Goal: Information Seeking & Learning: Learn about a topic

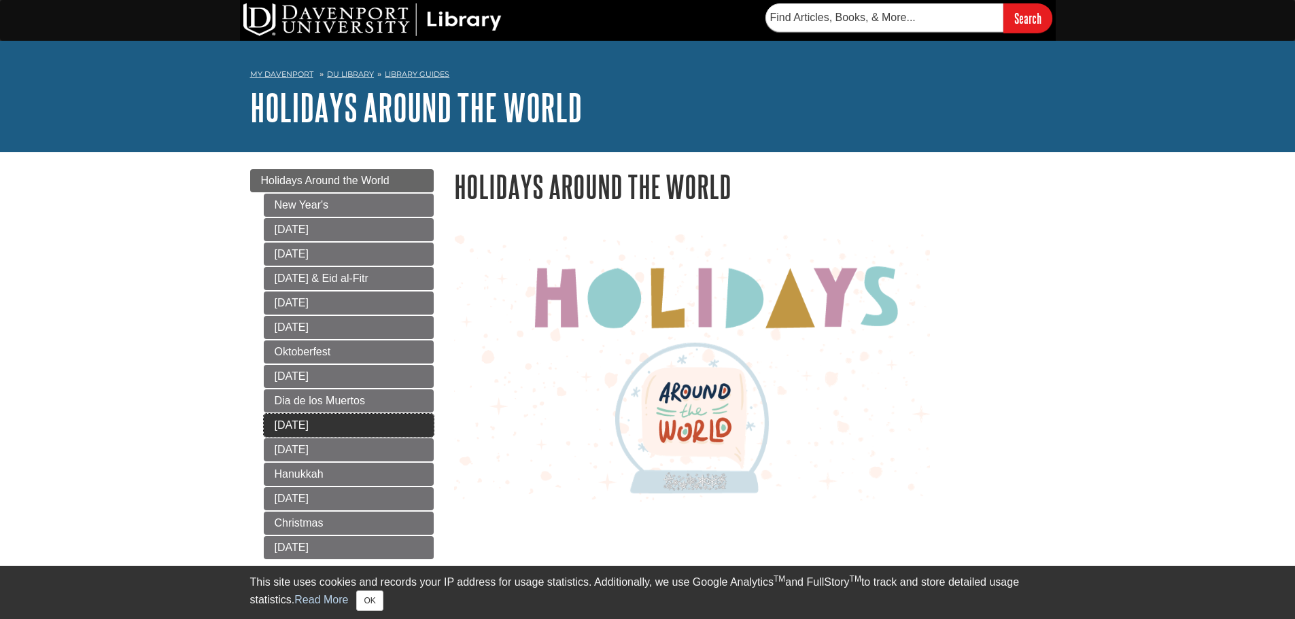
click at [313, 423] on link "[DATE]" at bounding box center [349, 425] width 170 height 23
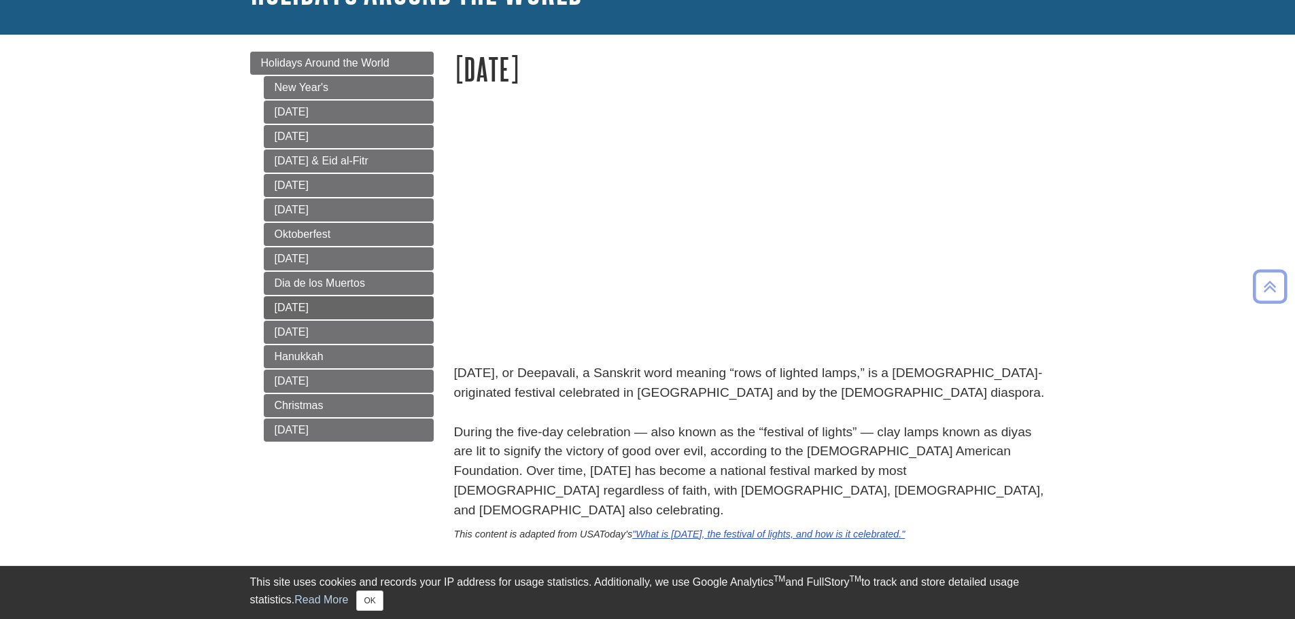
scroll to position [111, 0]
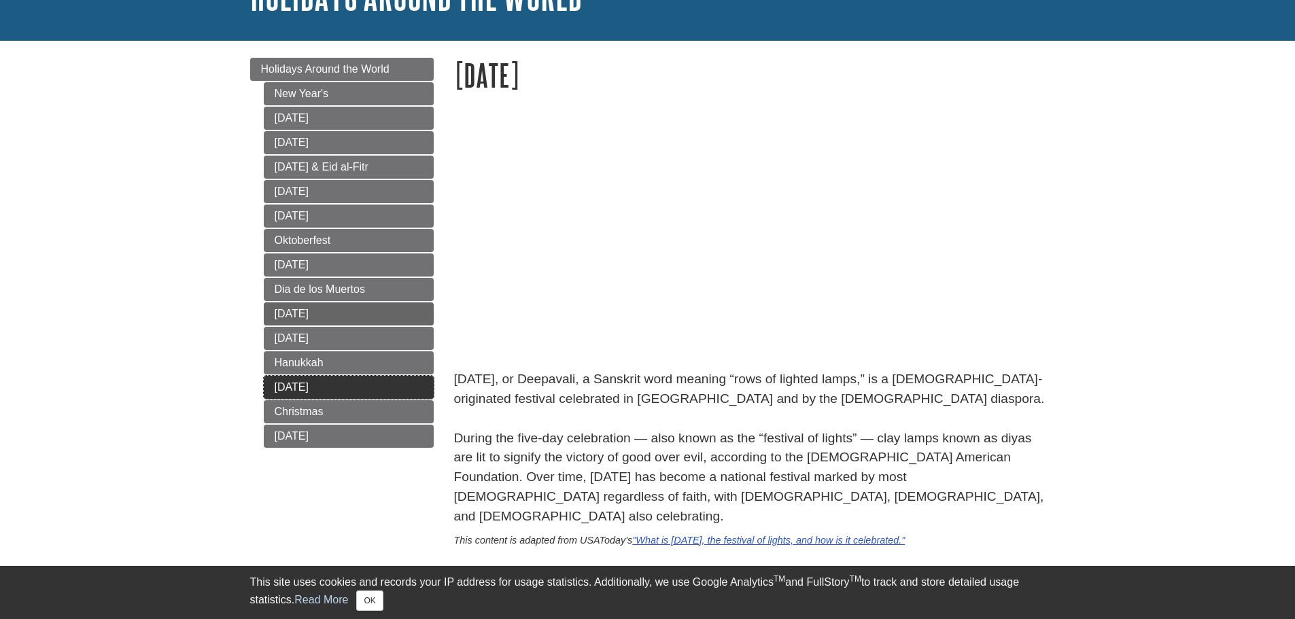
click at [282, 394] on link "[DATE]" at bounding box center [349, 387] width 170 height 23
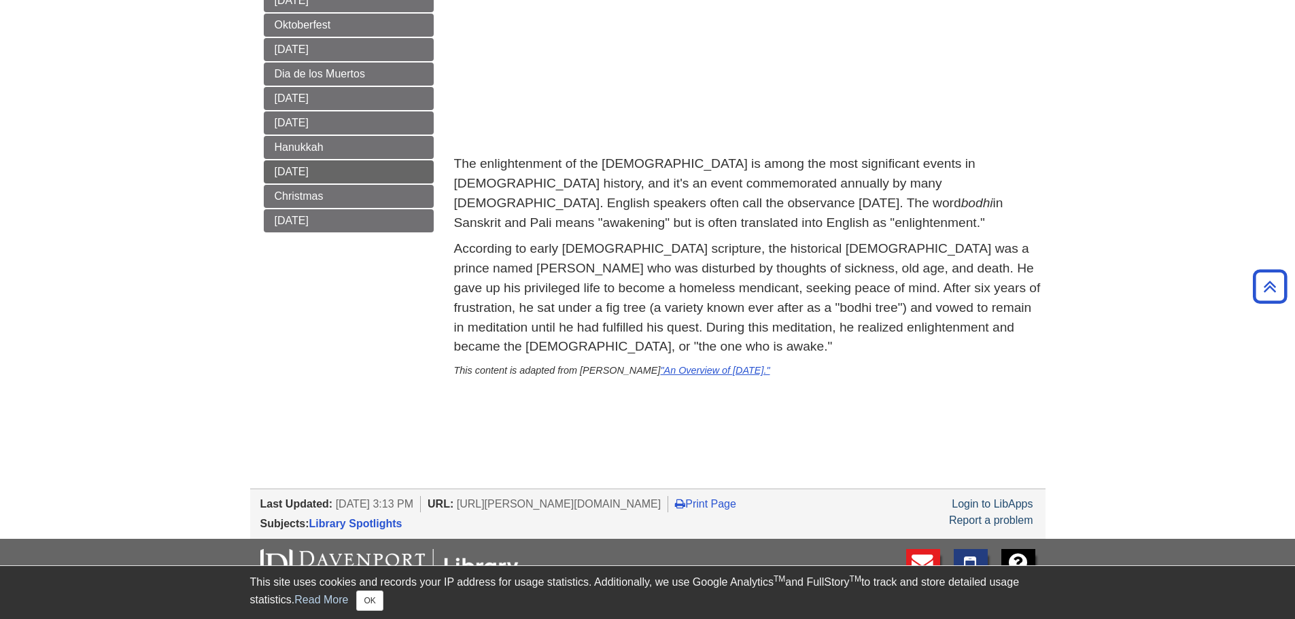
scroll to position [345, 0]
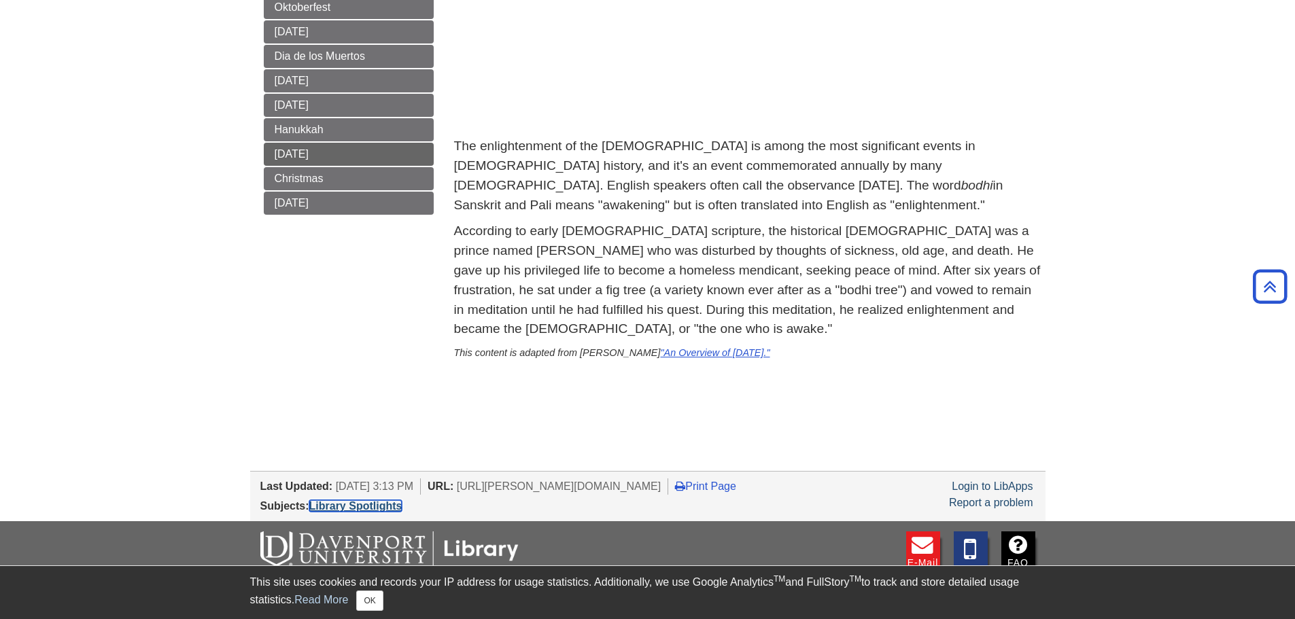
click at [385, 506] on link "Library Spotlights" at bounding box center [355, 506] width 93 height 12
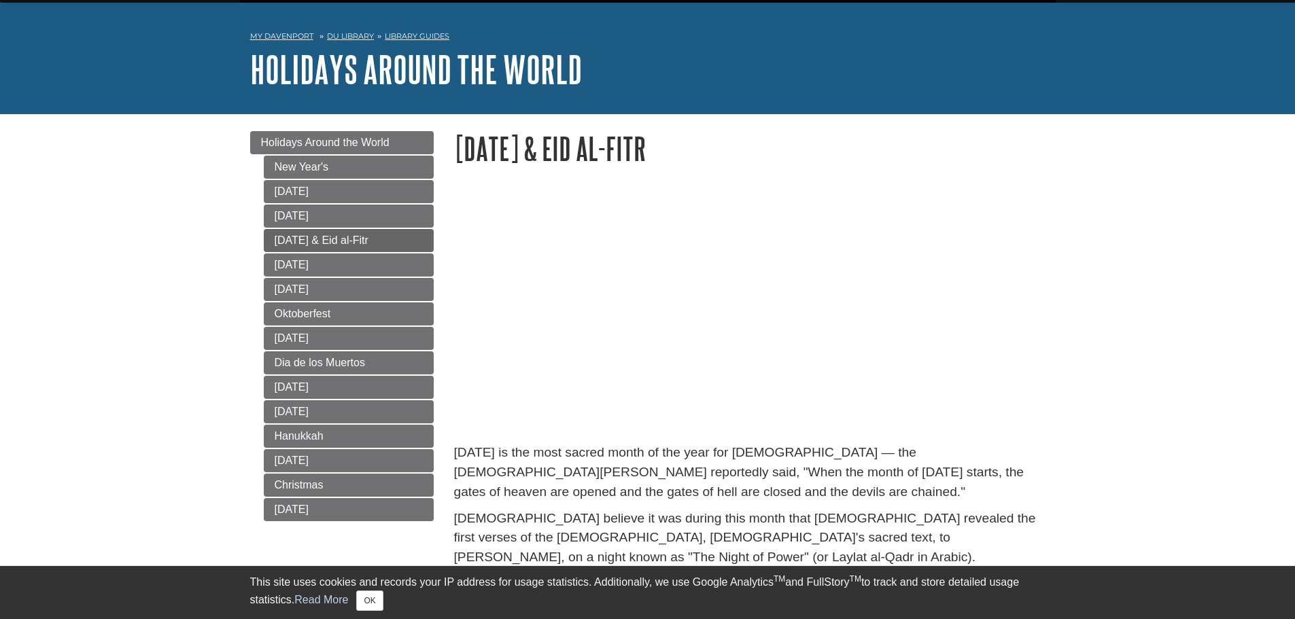
scroll to position [42, 0]
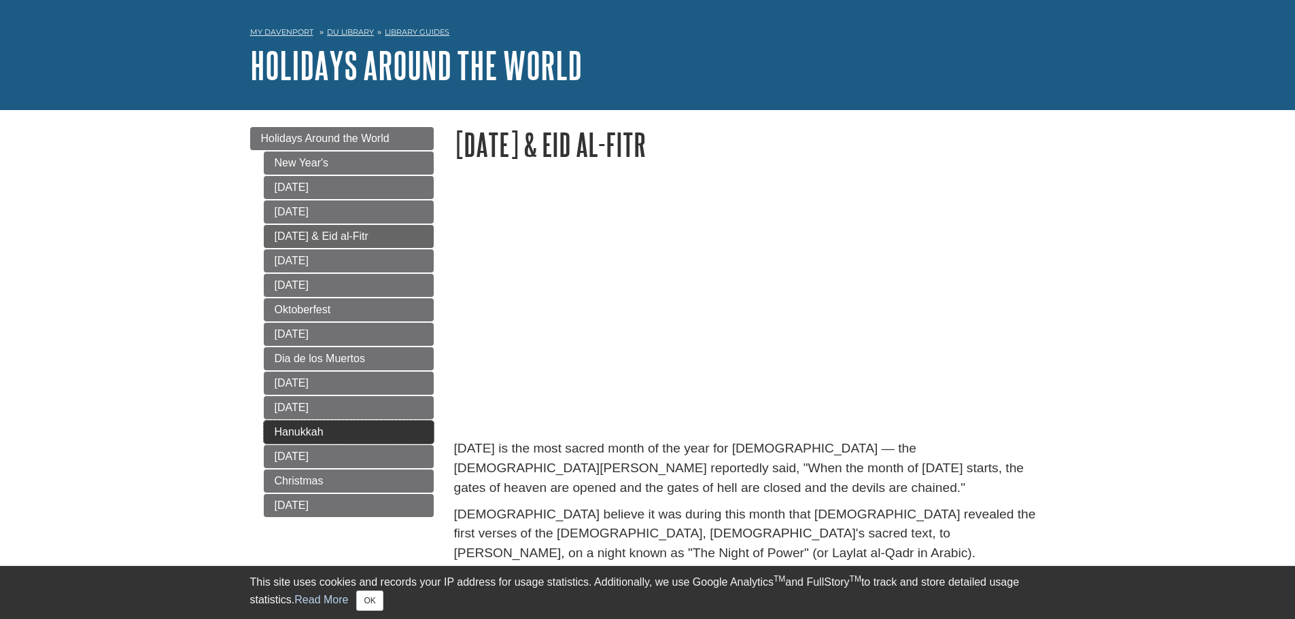
click at [292, 430] on link "Hanukkah" at bounding box center [349, 432] width 170 height 23
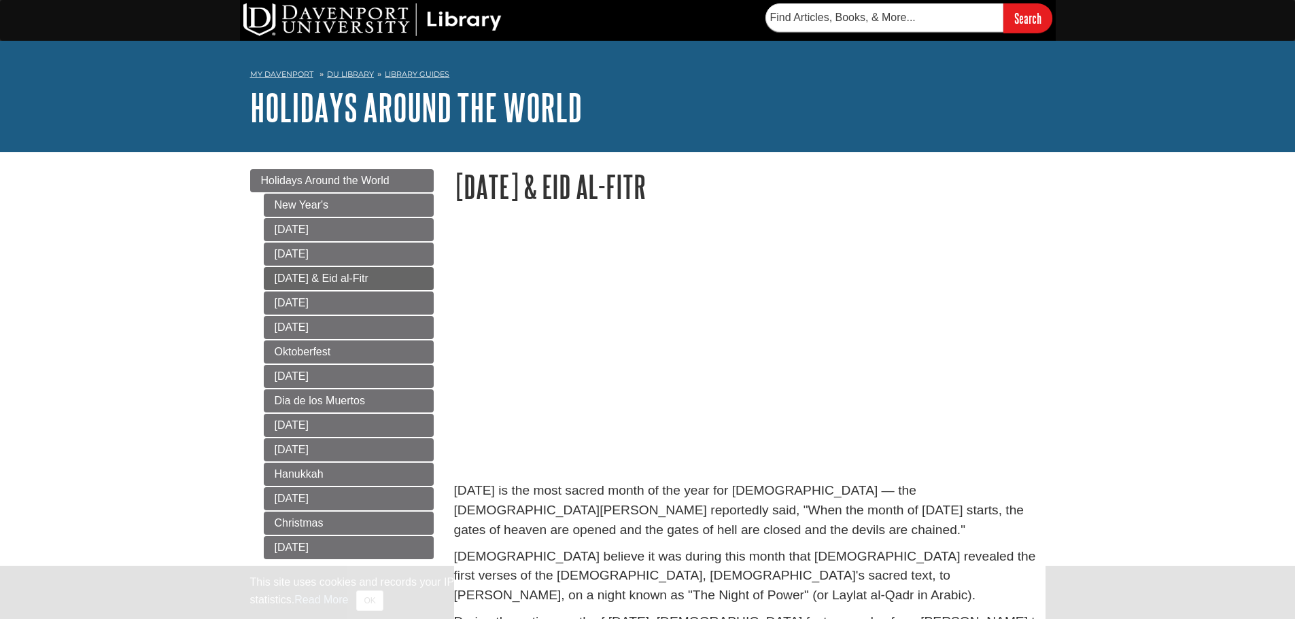
scroll to position [42, 0]
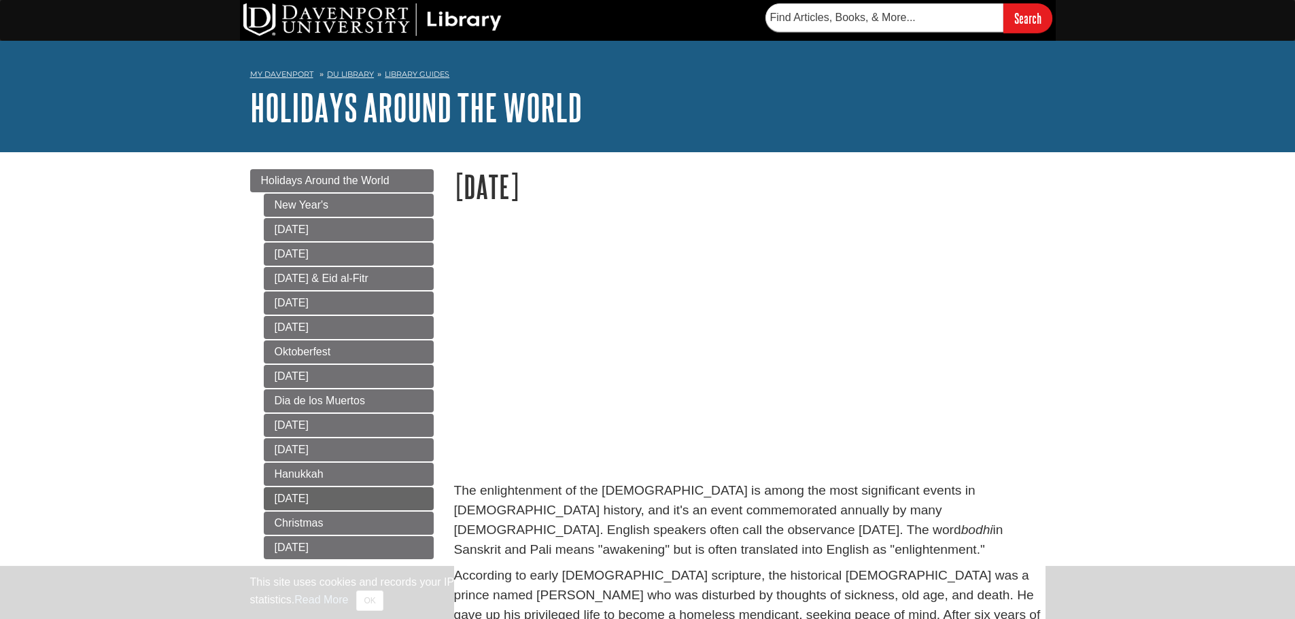
scroll to position [31, 0]
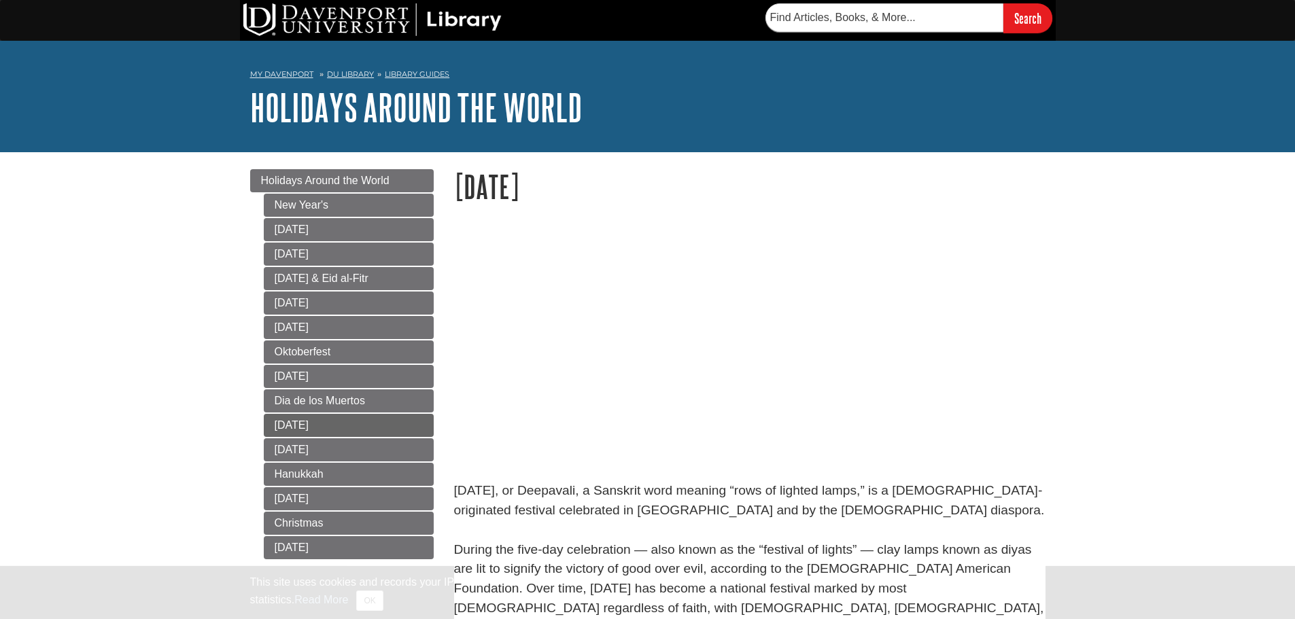
scroll to position [111, 0]
